Goal: Consume media (video, audio): Consume media (video, audio)

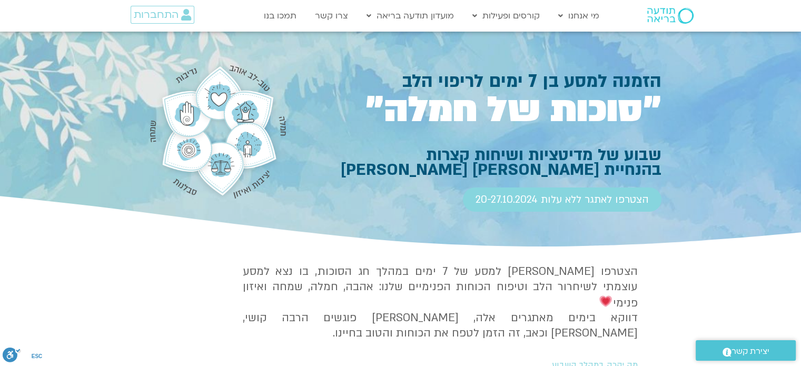
click at [687, 134] on div at bounding box center [400, 141] width 801 height 218
drag, startPoint x: 679, startPoint y: 73, endPoint x: 679, endPoint y: 146, distance: 73.7
click at [679, 146] on div at bounding box center [400, 141] width 801 height 218
click at [634, 126] on h1 "״סוכות של חמלה״" at bounding box center [478, 110] width 365 height 33
click at [627, 112] on h1 "״סוכות של חמלה״" at bounding box center [478, 110] width 365 height 33
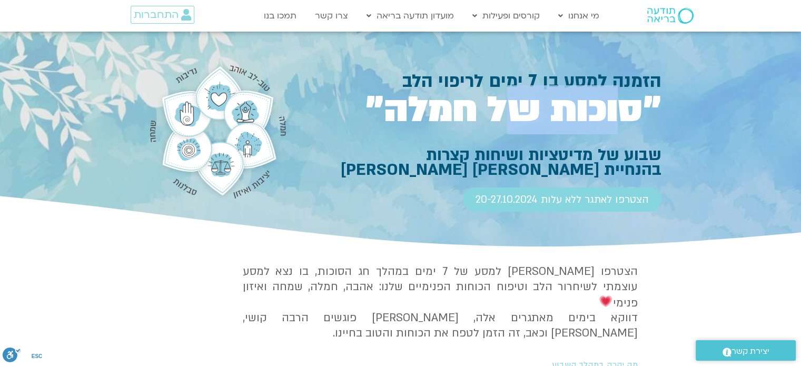
click at [627, 112] on h1 "״סוכות של חמלה״" at bounding box center [478, 110] width 365 height 33
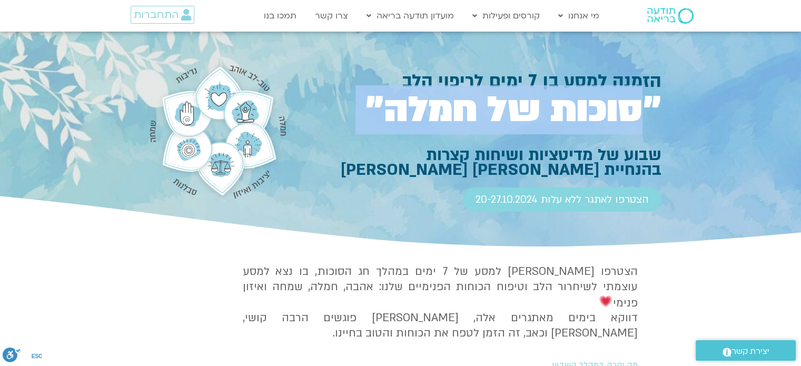
click at [627, 112] on h1 "״סוכות של חמלה״" at bounding box center [478, 110] width 365 height 33
click at [608, 113] on h1 "״סוכות של חמלה״" at bounding box center [478, 110] width 365 height 33
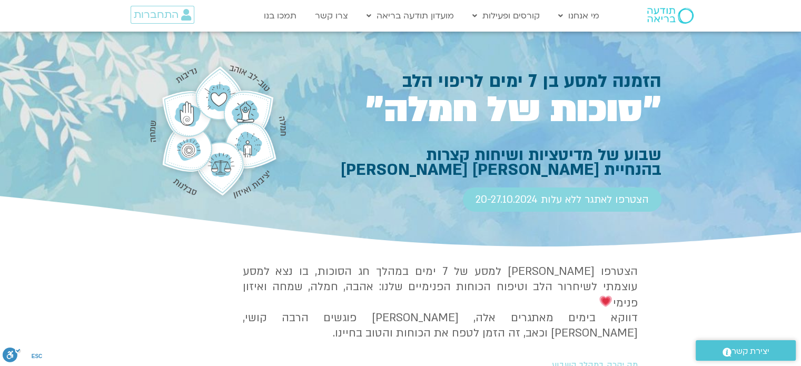
drag, startPoint x: 371, startPoint y: 105, endPoint x: 661, endPoint y: 86, distance: 291.2
click at [661, 86] on section "הזמנה למסע בן 7 ימים לריפוי הלב ״סוכות של חמלה״ שבוע של מדיטציות ושיחות קצרות ב…" at bounding box center [400, 141] width 801 height 218
click at [630, 122] on h1 "״סוכות של חמלה״" at bounding box center [478, 110] width 365 height 33
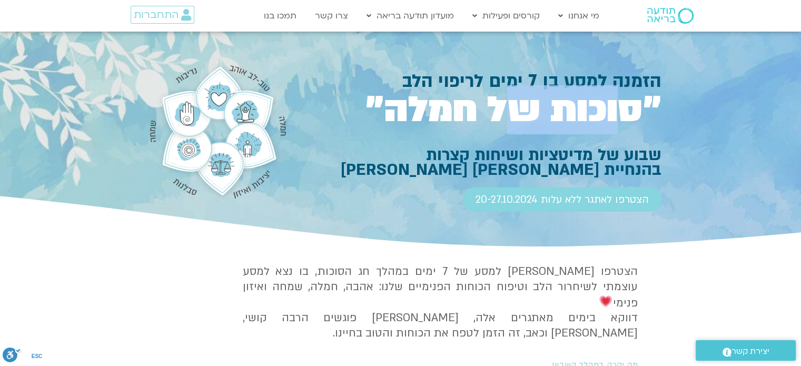
click at [630, 122] on h1 "״סוכות של חמלה״" at bounding box center [478, 110] width 365 height 33
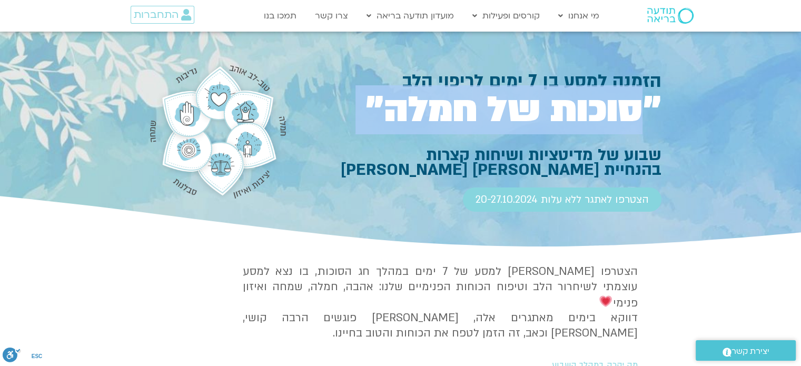
click at [630, 122] on h1 "״סוכות של חמלה״" at bounding box center [478, 110] width 365 height 33
click at [611, 122] on h1 "״סוכות של חמלה״" at bounding box center [478, 110] width 365 height 33
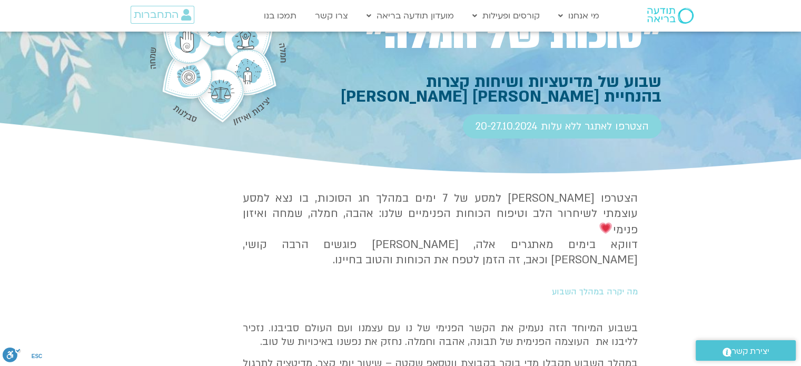
scroll to position [95, 0]
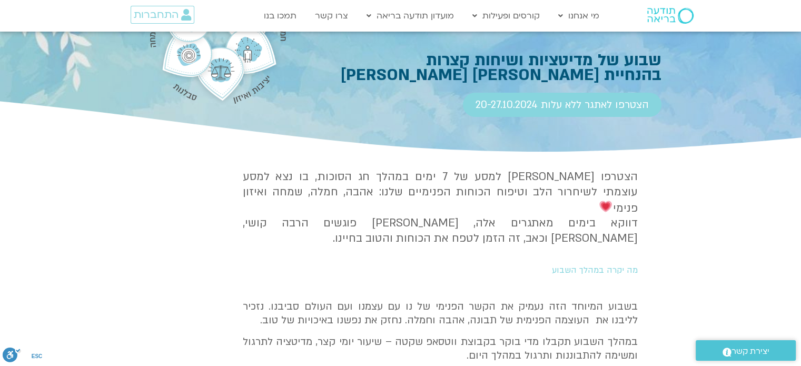
click at [623, 265] on h2 "מה יקרה במהלך השבוע" at bounding box center [442, 269] width 391 height 9
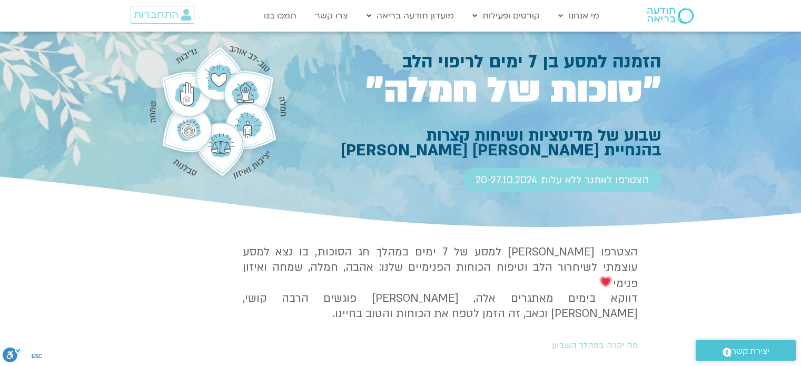
scroll to position [0, 0]
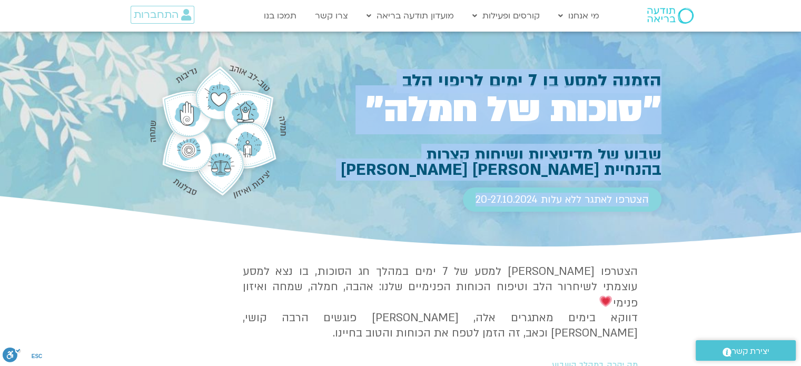
drag, startPoint x: 659, startPoint y: 78, endPoint x: 475, endPoint y: 197, distance: 218.6
click at [475, 197] on div "הזמנה למסע בן 7 ימים לריפוי הלב ״סוכות של חמלה״ שבוע של מדיטציות ושיחות קצרות ב…" at bounding box center [478, 150] width 365 height 155
copy div "הזמנה למסע בן 7 ימים לריפוי הלב ״סוכות של חמלה״ שבוע של מדיטציות ושיחות קצרות ב…"
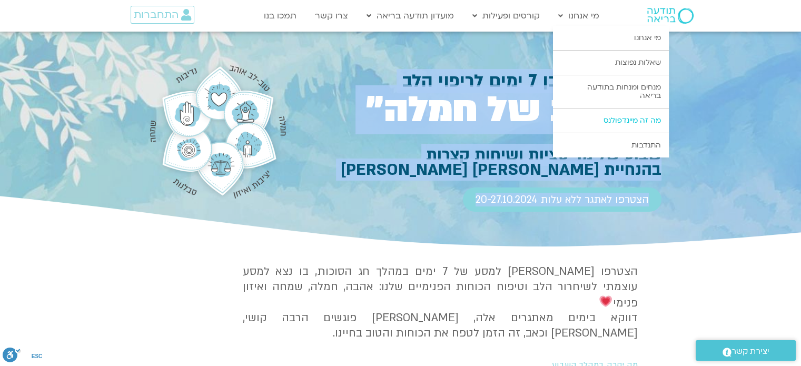
click at [586, 126] on link "מה זה מיינדפולנס" at bounding box center [611, 120] width 116 height 24
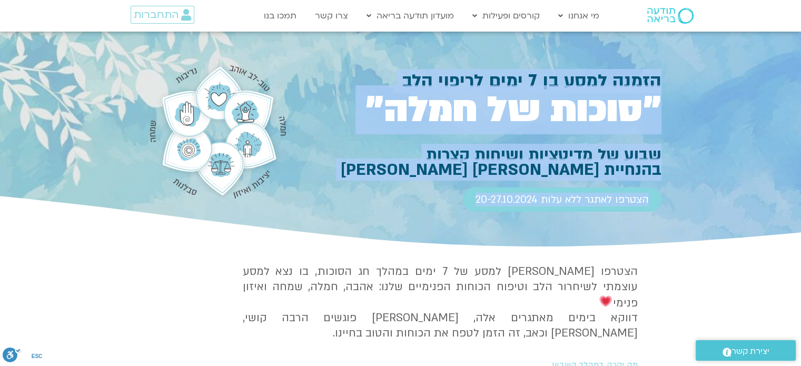
click at [524, 122] on h1 "״סוכות של חמלה״" at bounding box center [478, 110] width 365 height 33
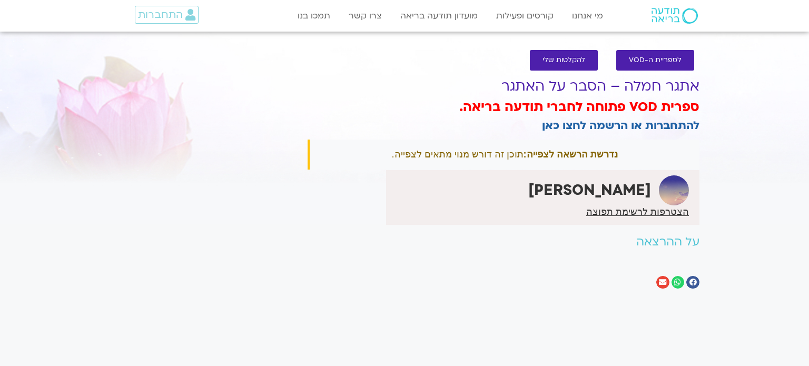
click at [749, 122] on section "לספריית ה-VOD להקלטות שלי אתגר חמלה – הסבר על האתגר ספרית VOD פתוחה לחברי תודעה…" at bounding box center [404, 171] width 809 height 265
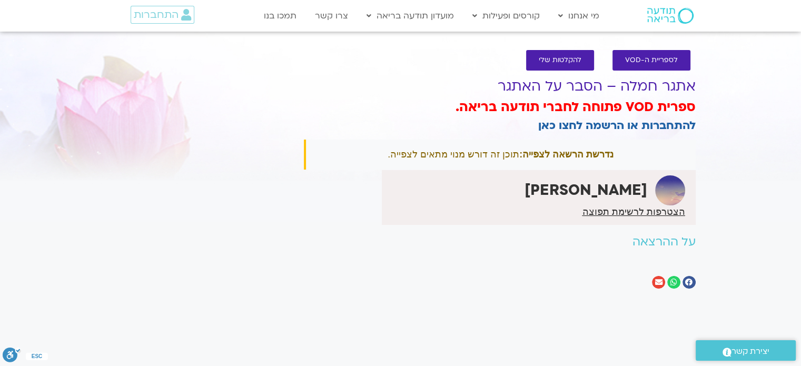
click at [438, 280] on div at bounding box center [500, 282] width 392 height 13
click at [164, 20] on span "התחברות" at bounding box center [156, 15] width 45 height 12
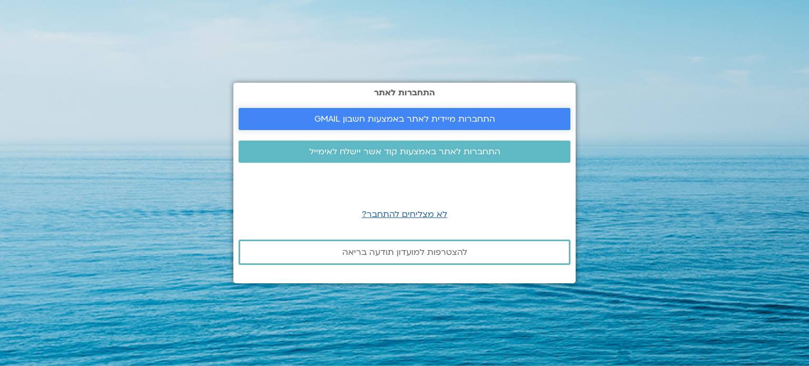
click at [421, 117] on span "התחברות מיידית לאתר באמצעות חשבון GMAIL" at bounding box center [404, 118] width 181 height 9
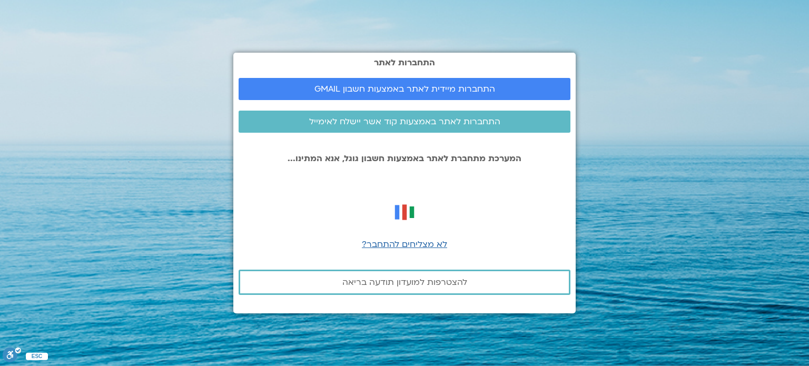
click at [651, 85] on section "התחברות לאתר התחברות מיידית לאתר באמצעות חשבון GMAIL התחברות לאתר באמצעות קוד א…" at bounding box center [404, 183] width 809 height 366
click at [512, 76] on div "התחברות לאתר התחברות מיידית לאתר באמצעות חשבון GMAIL התחברות לאתר באמצעות קוד א…" at bounding box center [404, 183] width 342 height 261
click at [511, 84] on link "התחברות מיידית לאתר באמצעות חשבון GMAIL" at bounding box center [405, 89] width 332 height 22
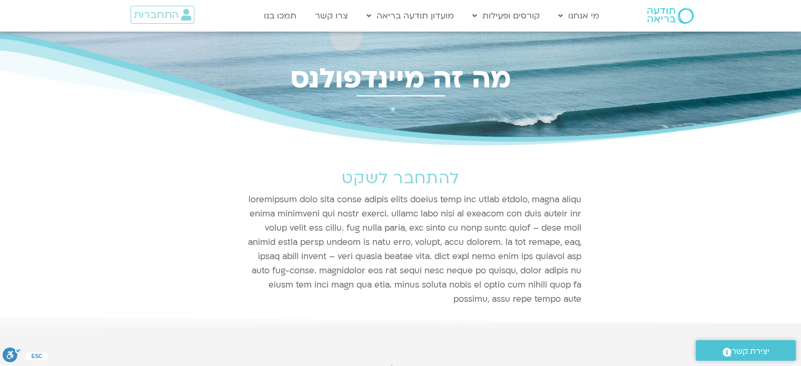
click at [548, 227] on div at bounding box center [401, 256] width 374 height 127
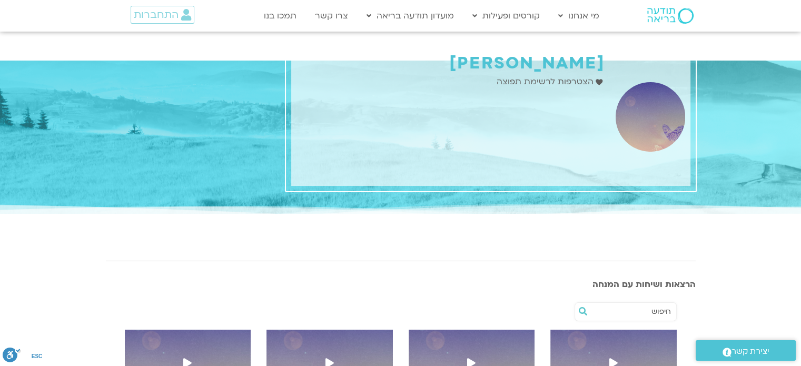
click at [537, 65] on h1 "[PERSON_NAME]" at bounding box center [450, 63] width 309 height 19
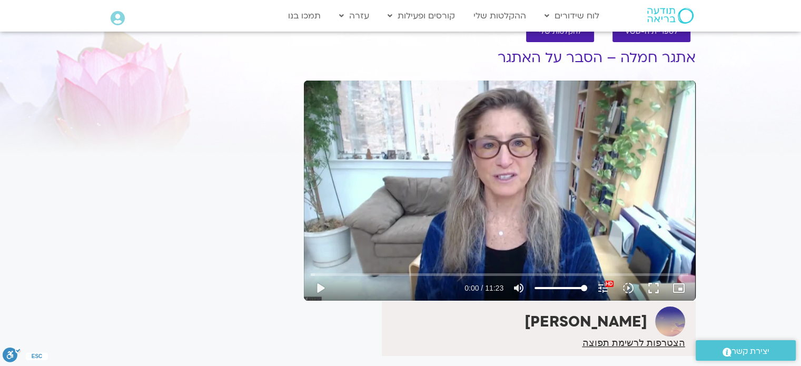
scroll to position [48, 0]
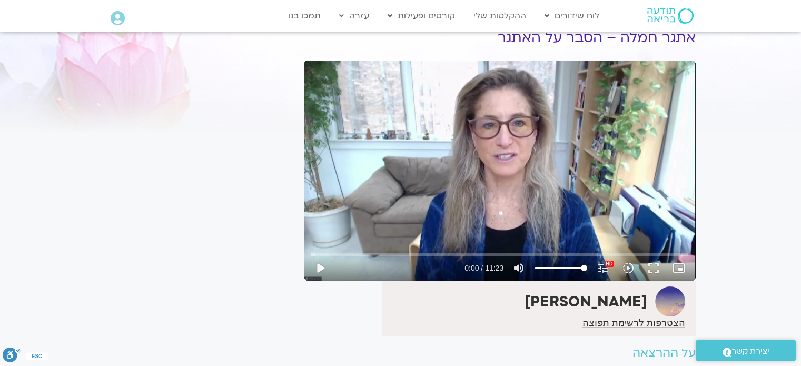
click at [590, 190] on div "Skip Ad play_arrow 0:00 / 11:23 volume_up Mute tune Resolution Auto 1080p HD HD…" at bounding box center [500, 171] width 392 height 220
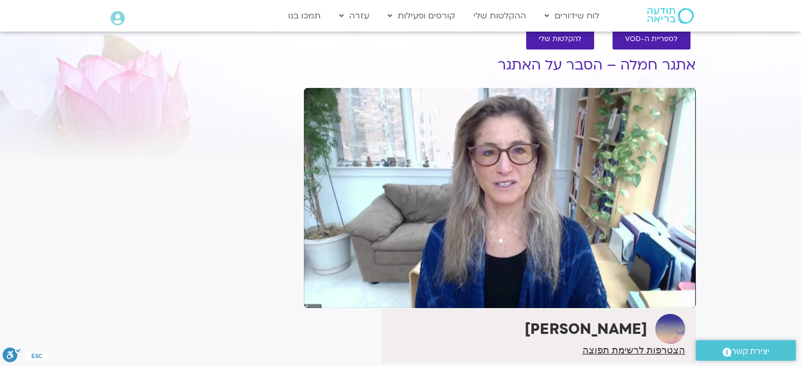
scroll to position [19, 0]
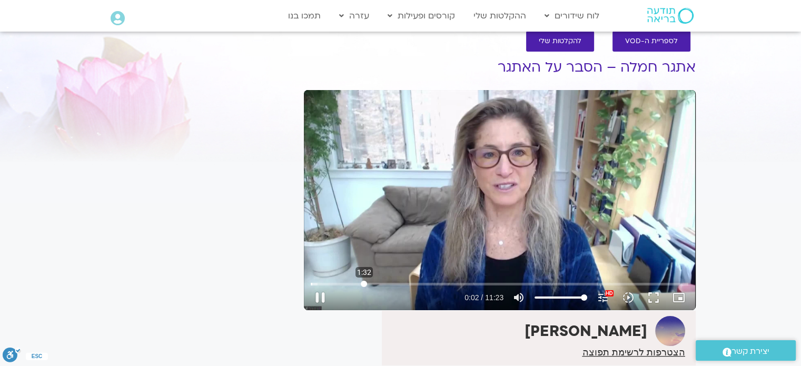
click at [364, 284] on input "Seek" at bounding box center [500, 284] width 378 height 6
click at [319, 283] on input "Seek" at bounding box center [500, 284] width 378 height 6
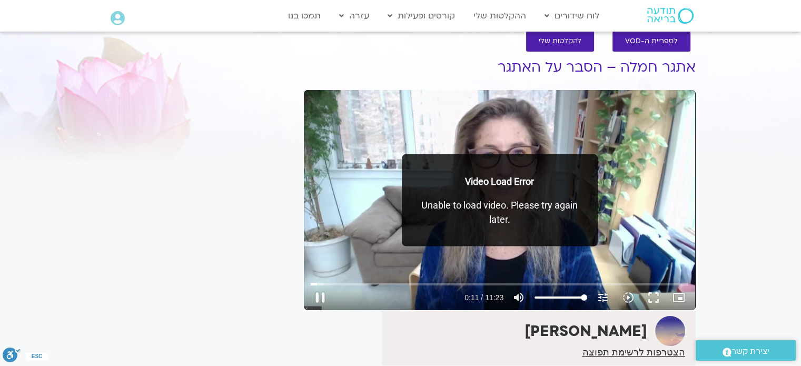
type input "11.596251"
type input "95.2840909090909"
type input "11.628745"
type input "94.375"
type input "11.645129"
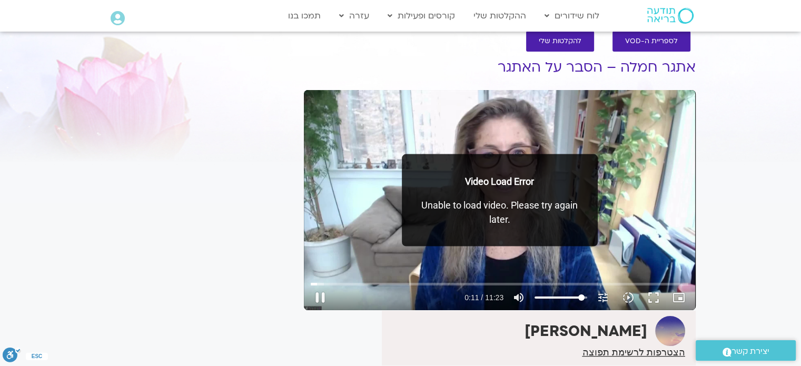
type input "93.4659090909091"
type input "11.661228"
type input "92.5568181818182"
type input "11.678622"
type input "90.7386363636364"
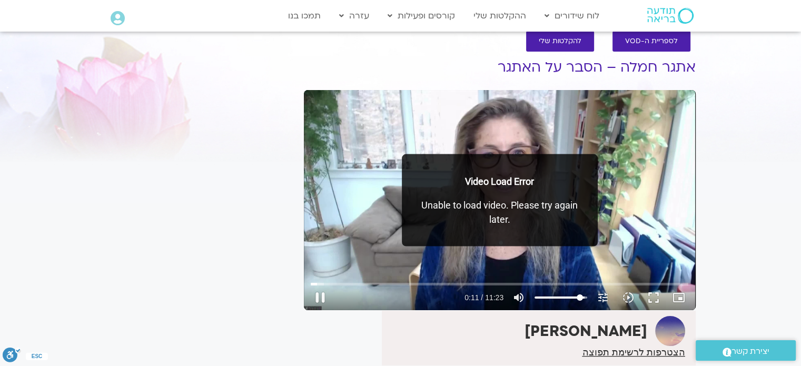
type input "11.695321"
type input "89.8295454545455"
type input "11.715199"
type input "87.1022727272727"
type input "11.728474"
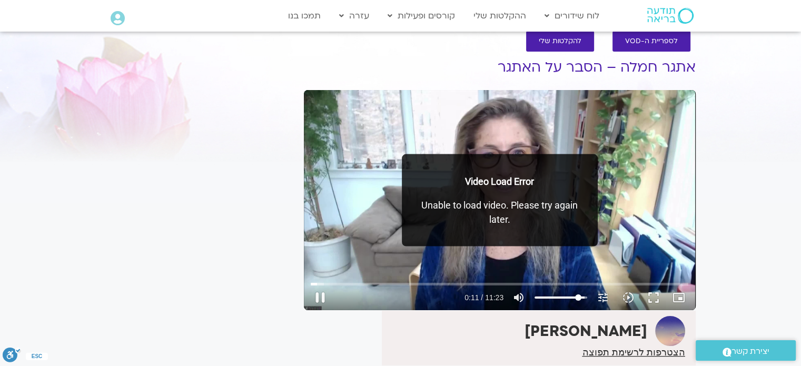
type input "84.375"
type input "11.744277"
type input "82.5568181818182"
type input "11.761081"
type input "80.7386363636364"
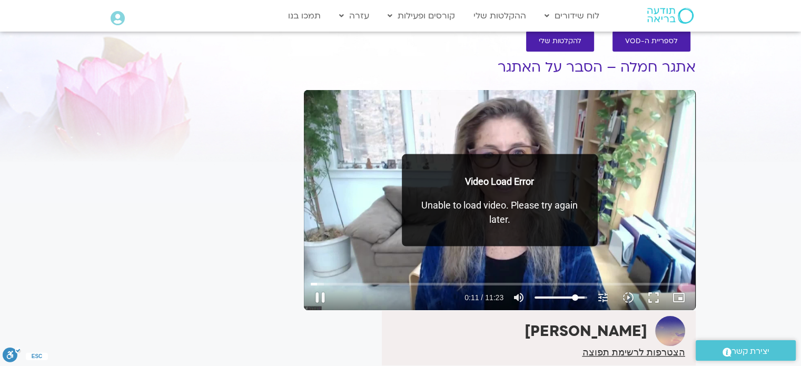
type input "11.778638"
type input "78.9204545454545"
type input "11.795339"
type input "77.1022727272727"
type input "11.811423"
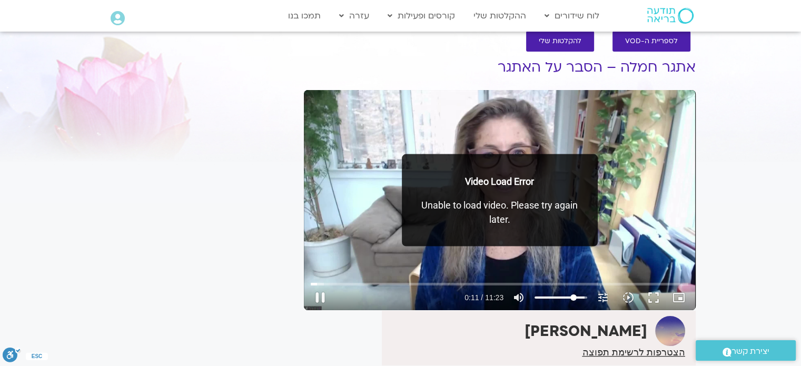
type input "73.4659090909091"
type input "11.82873"
type input "71.6477272727273"
type input "11.849555"
type input "70.7386363636364"
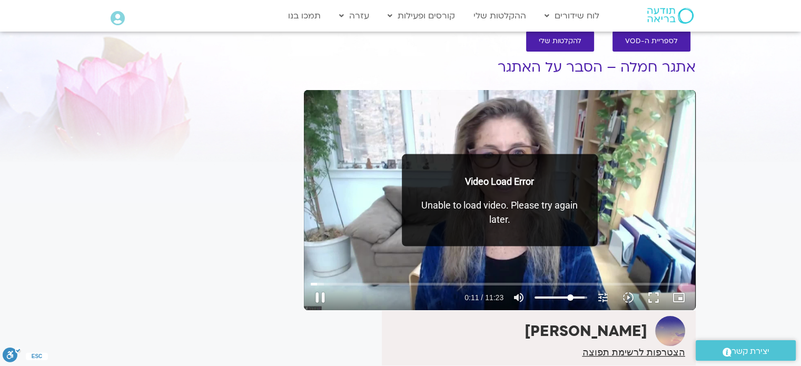
type input "11.861176"
type input "69.8295454545455"
type input "11.895462"
type input "68.9204545454546"
type input "11.92838"
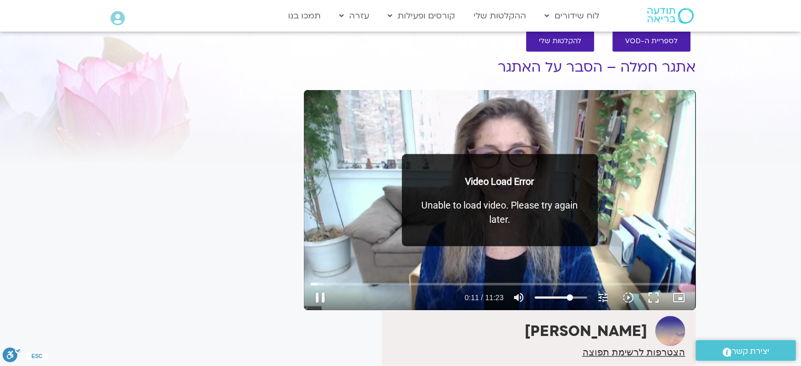
type input "66.1931818181818"
type input "11.944712"
type input "64.375"
type input "11.961063"
type input "63.4659090909091"
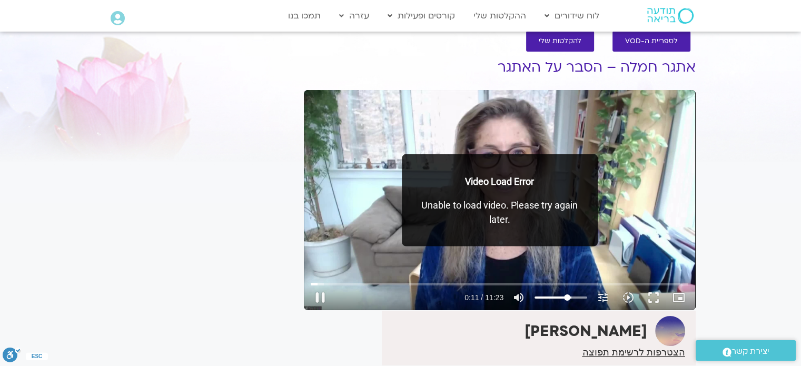
type input "12.011717"
type input "62.5568181818182"
type input "12.028748"
type input "61.6477272727273"
type input "12.045043"
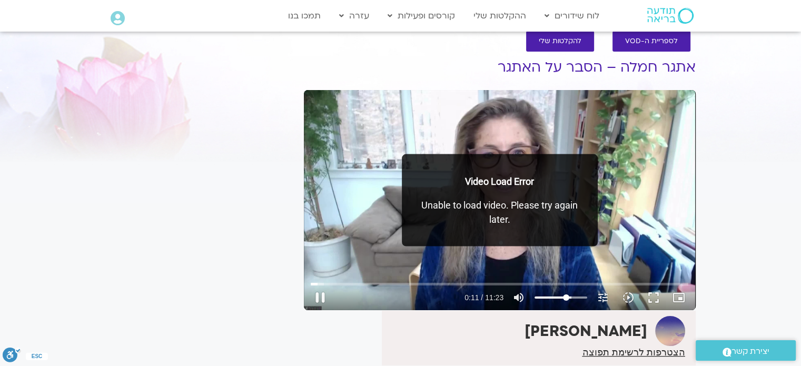
type input "59.8295454545455"
type input "12.178169"
type input "61.6477272727273"
type input "12.19521"
type input "63.4659090909091"
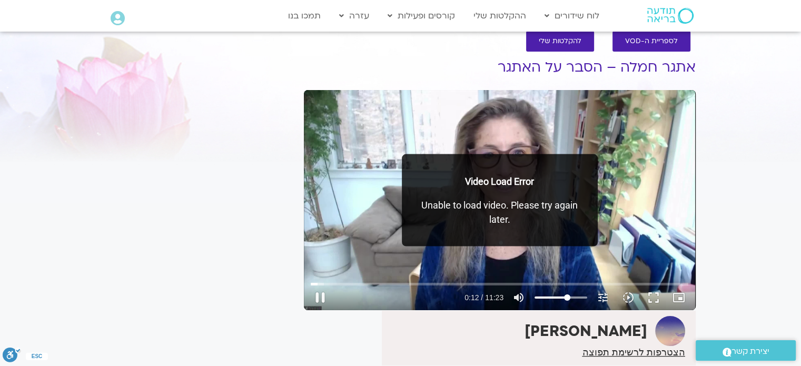
type input "12.21151"
type input "66.1931818181818"
type input "12.228865"
type input "68.9204545454546"
type input "12.249242"
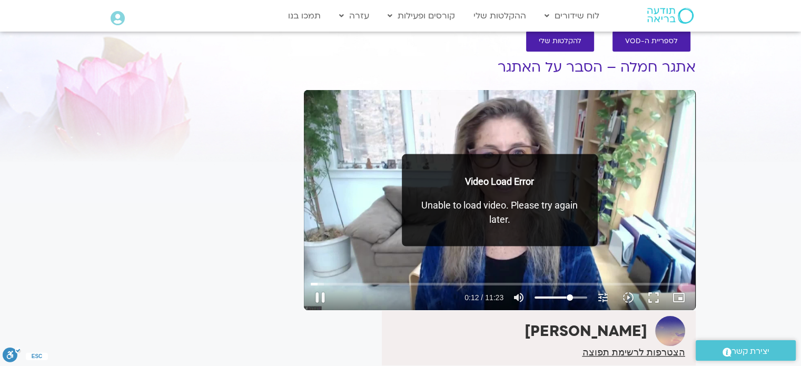
type input "71.6477272727273"
type input "12.261528"
type input "74.375"
type input "12.278046"
type input "75.2840909090909"
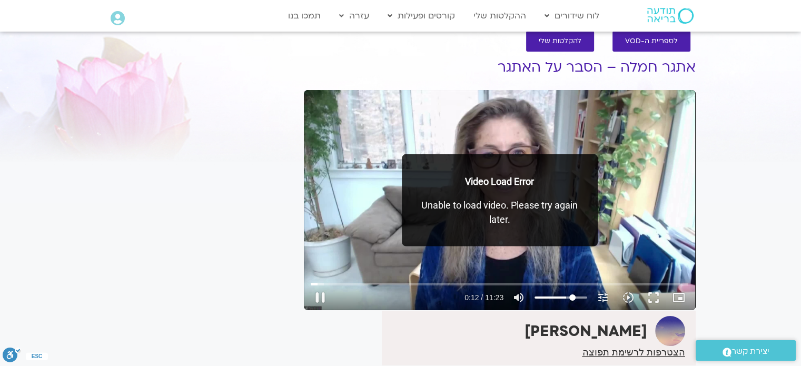
type input "12.294531"
type input "78.9204545454545"
type input "12.328278"
type input "80.7386363636364"
type input "12.345342"
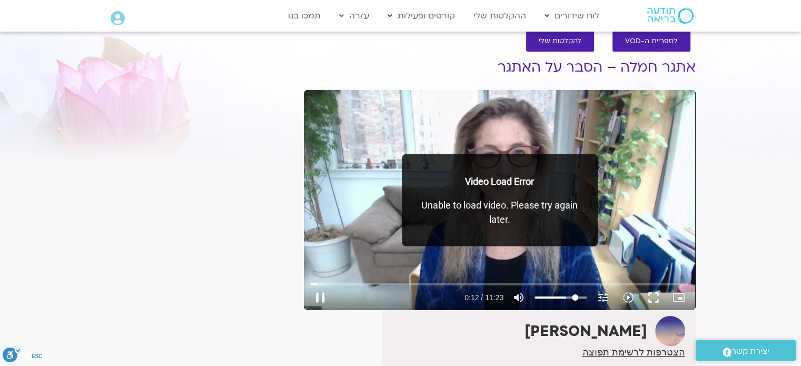
type input "81.6477272727273"
type input "12.383433"
type input "82.5568181818182"
type input "12.395234"
type input "83.4659090909091"
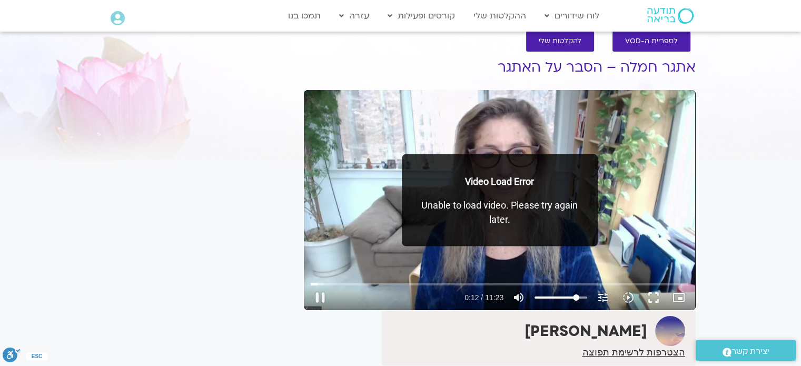
type input "12.511446"
drag, startPoint x: 581, startPoint y: 297, endPoint x: 576, endPoint y: 299, distance: 5.4
type input "83.4659090909091"
click at [576, 299] on input "Volume" at bounding box center [560, 297] width 53 height 6
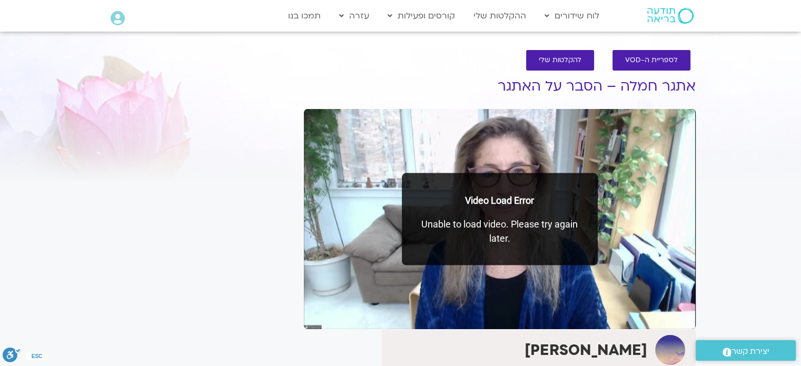
scroll to position [27, 0]
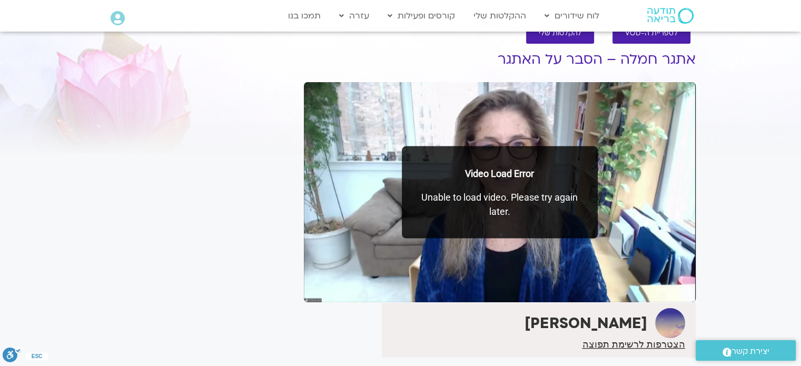
drag, startPoint x: 756, startPoint y: 173, endPoint x: 705, endPoint y: 81, distance: 105.3
click at [756, 173] on section "לספריית ה-VOD להקלטות שלי אתגר חמלה – הסבר על האתגר טארה בראך הצטרפות לרשימת תפ…" at bounding box center [400, 225] width 801 height 425
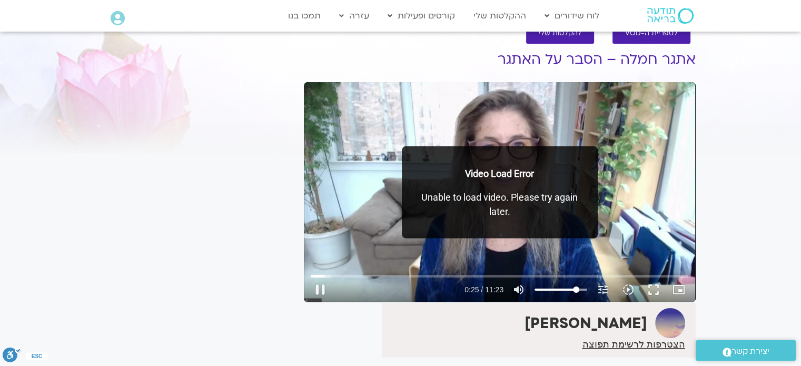
click at [632, 134] on div "Skip Ad 5:01 pause 0:25 / 11:23 volume_up Mute tune Resolution Auto 720p slow_m…" at bounding box center [500, 192] width 392 height 220
type input "25.39353"
drag, startPoint x: 763, startPoint y: 133, endPoint x: 631, endPoint y: 66, distance: 148.1
click at [763, 133] on section "לספריית ה-VOD להקלטות שלי אתגר חמלה – הסבר על האתגר טארה בראך הצטרפות לרשימת תפ…" at bounding box center [400, 225] width 801 height 425
